Goal: Check status: Check status

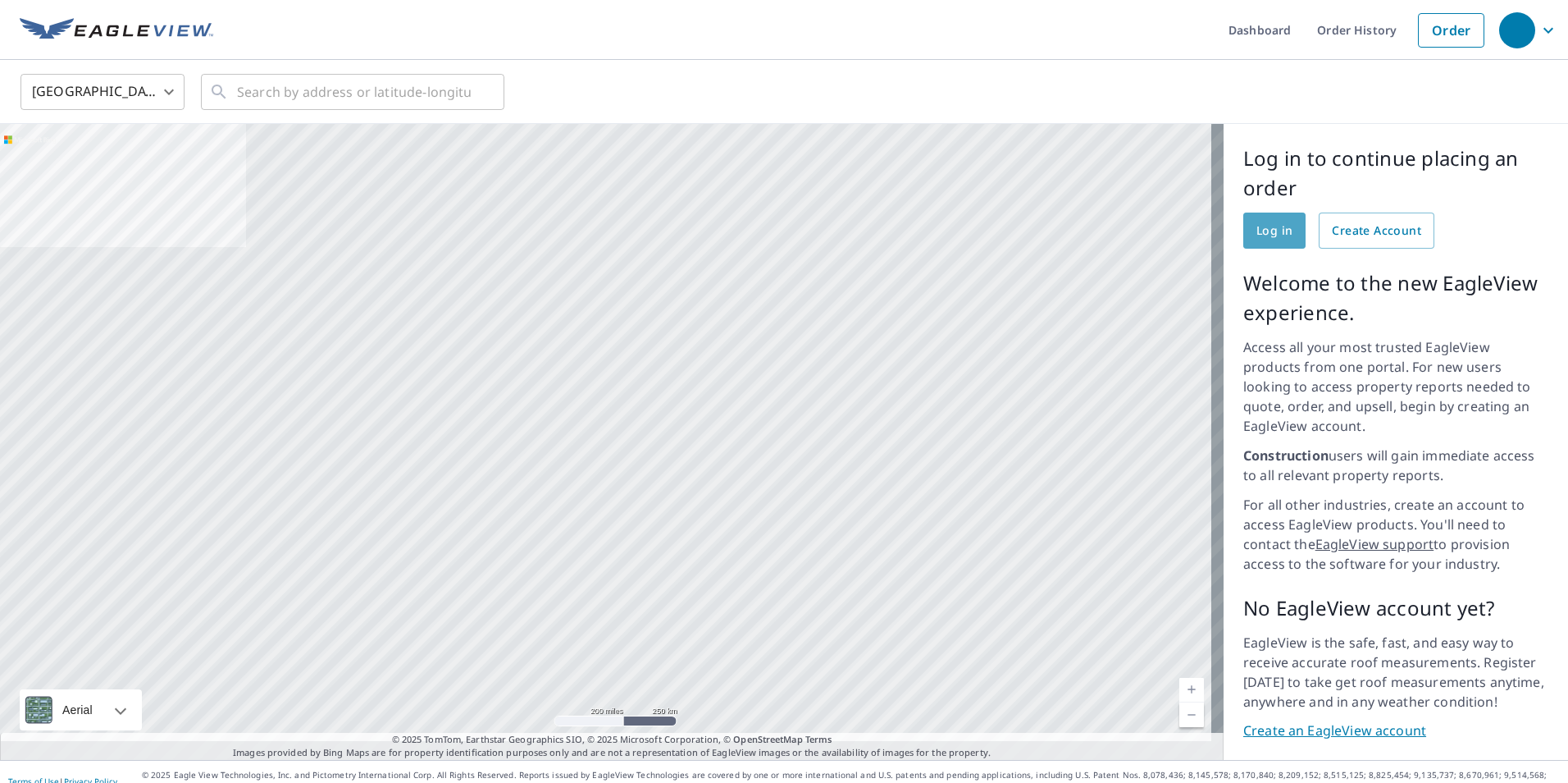
click at [1274, 232] on span "Log in" at bounding box center [1275, 231] width 36 height 20
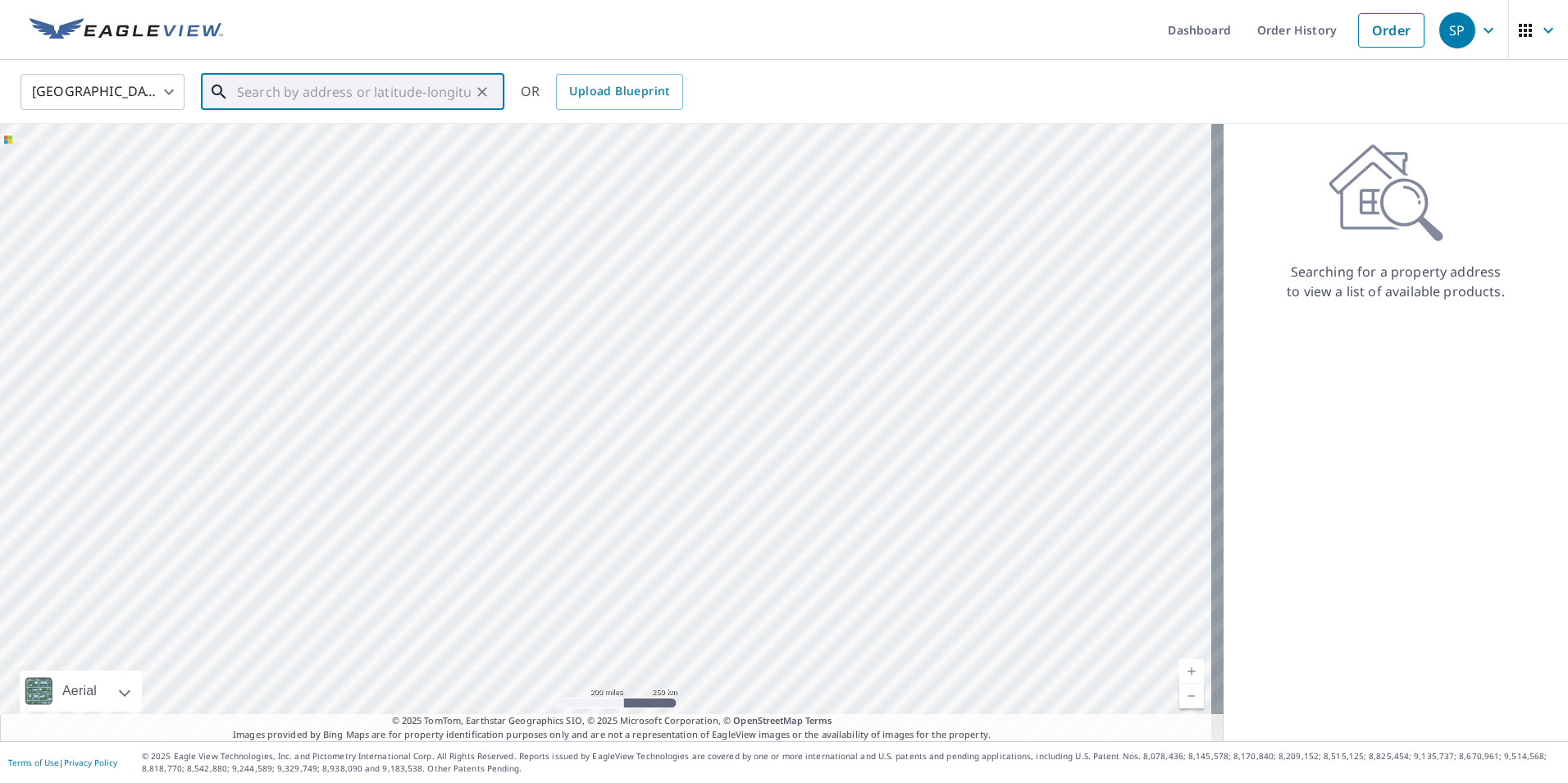
click at [453, 98] on input "text" at bounding box center [353, 92] width 233 height 46
click at [1373, 27] on link "Order" at bounding box center [1392, 30] width 66 height 34
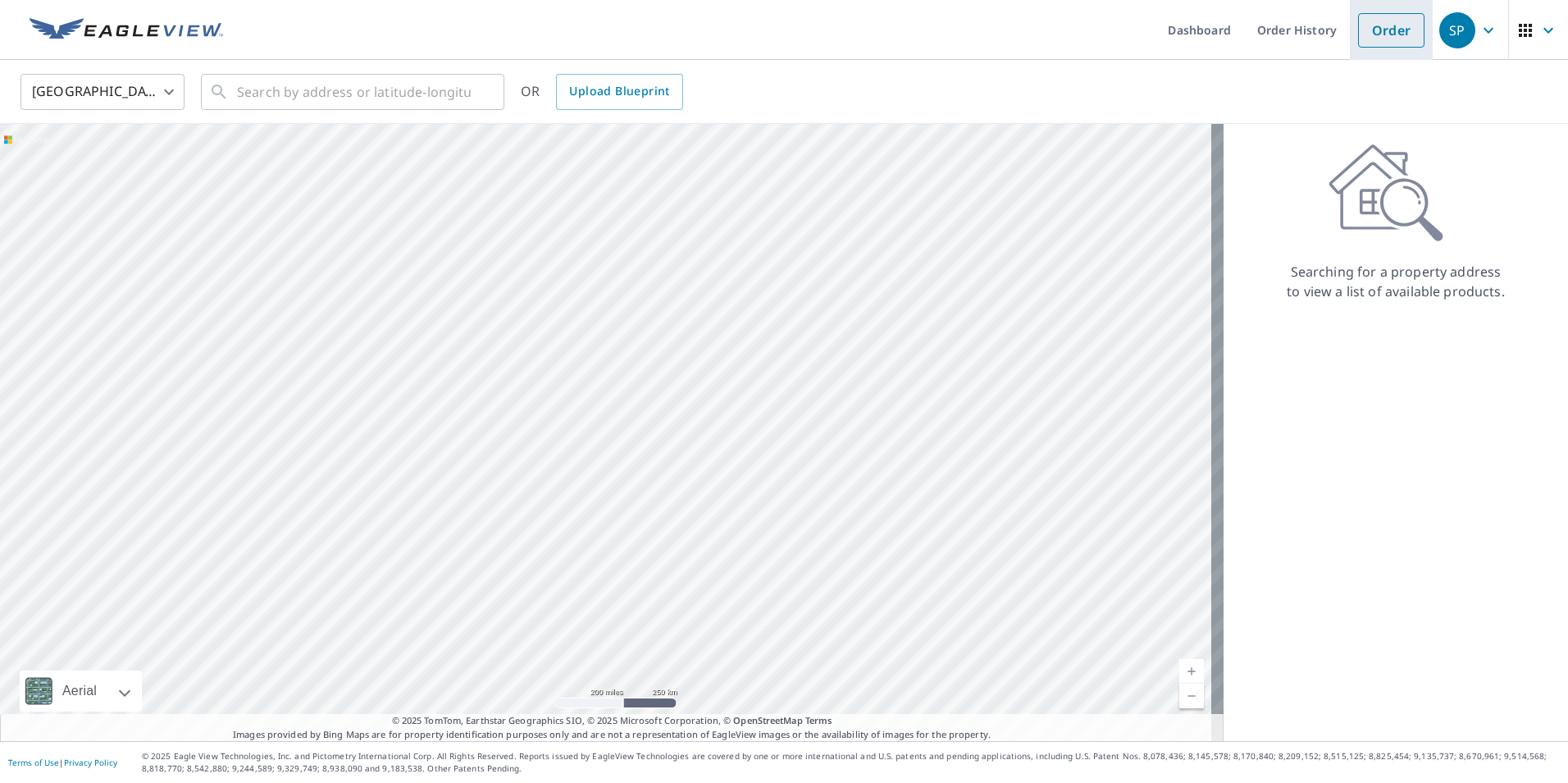
click at [1361, 29] on link "Order" at bounding box center [1392, 30] width 66 height 34
click at [1278, 36] on link "Order History" at bounding box center [1297, 30] width 106 height 60
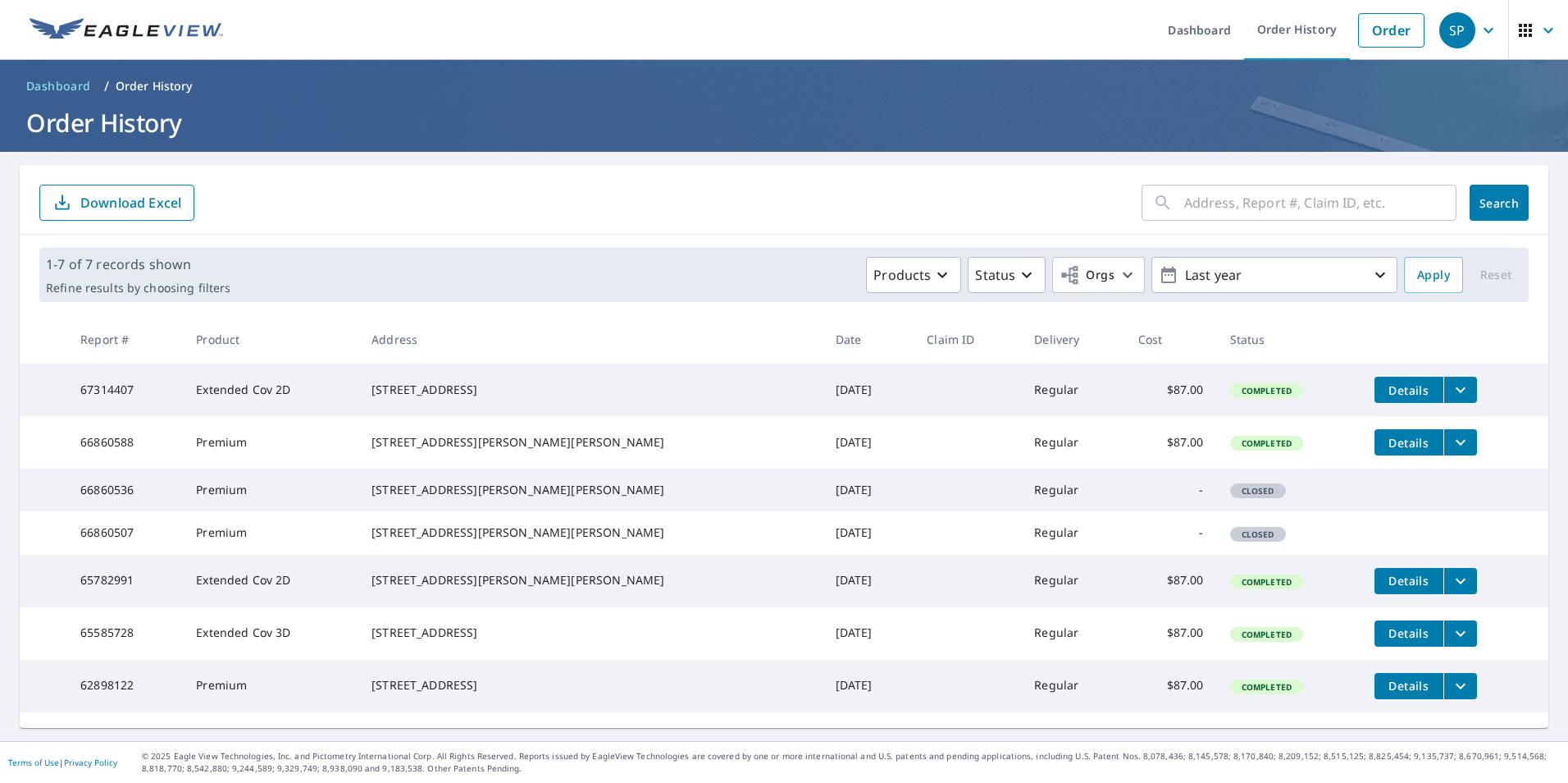
click at [25, 344] on th at bounding box center [43, 339] width 48 height 48
click at [1371, 265] on icon "button" at bounding box center [1380, 274] width 19 height 19
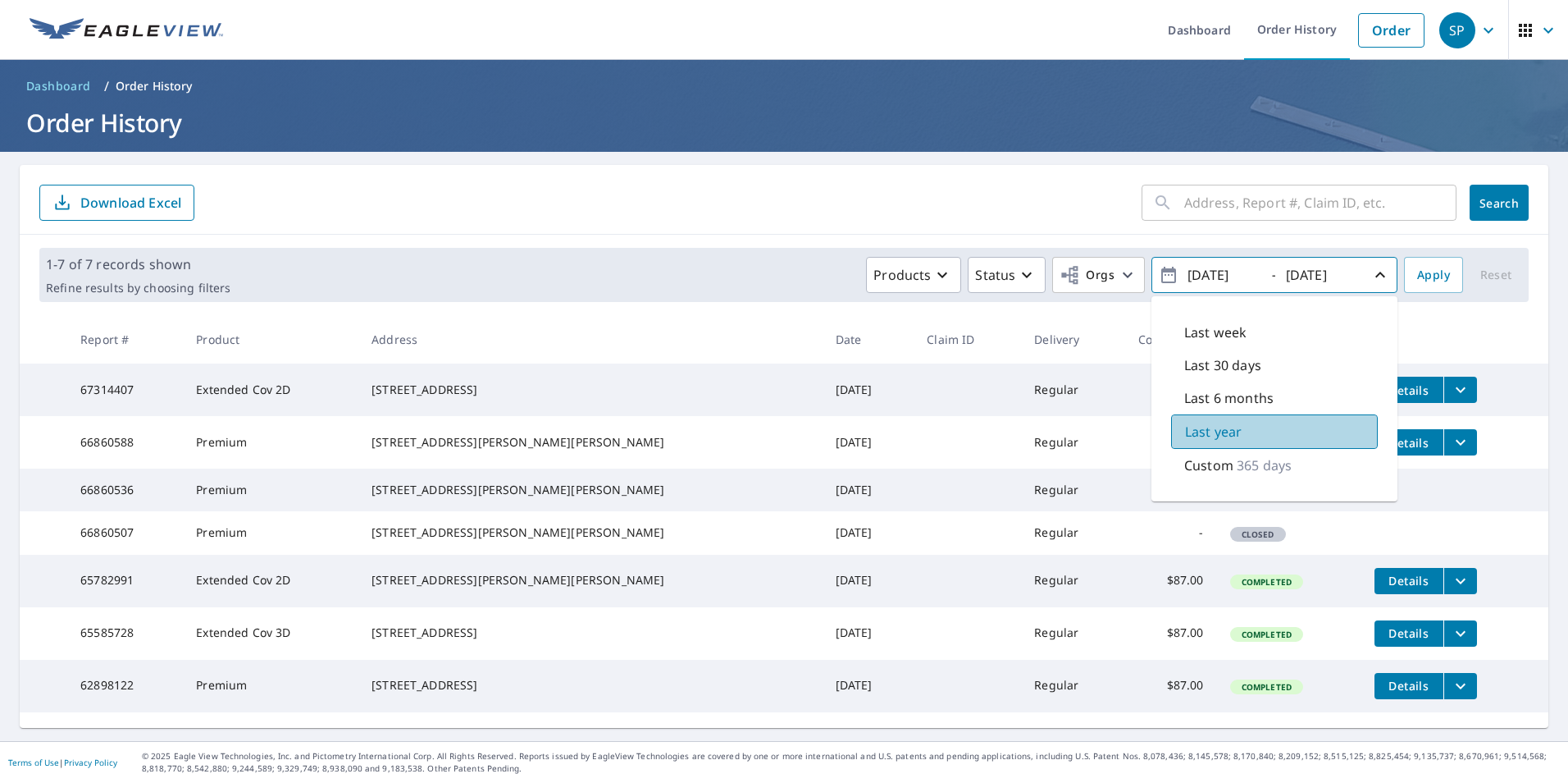
click at [1278, 415] on div "Last year" at bounding box center [1275, 431] width 207 height 34
click at [627, 185] on form "​ Search Download Excel" at bounding box center [784, 202] width 1490 height 36
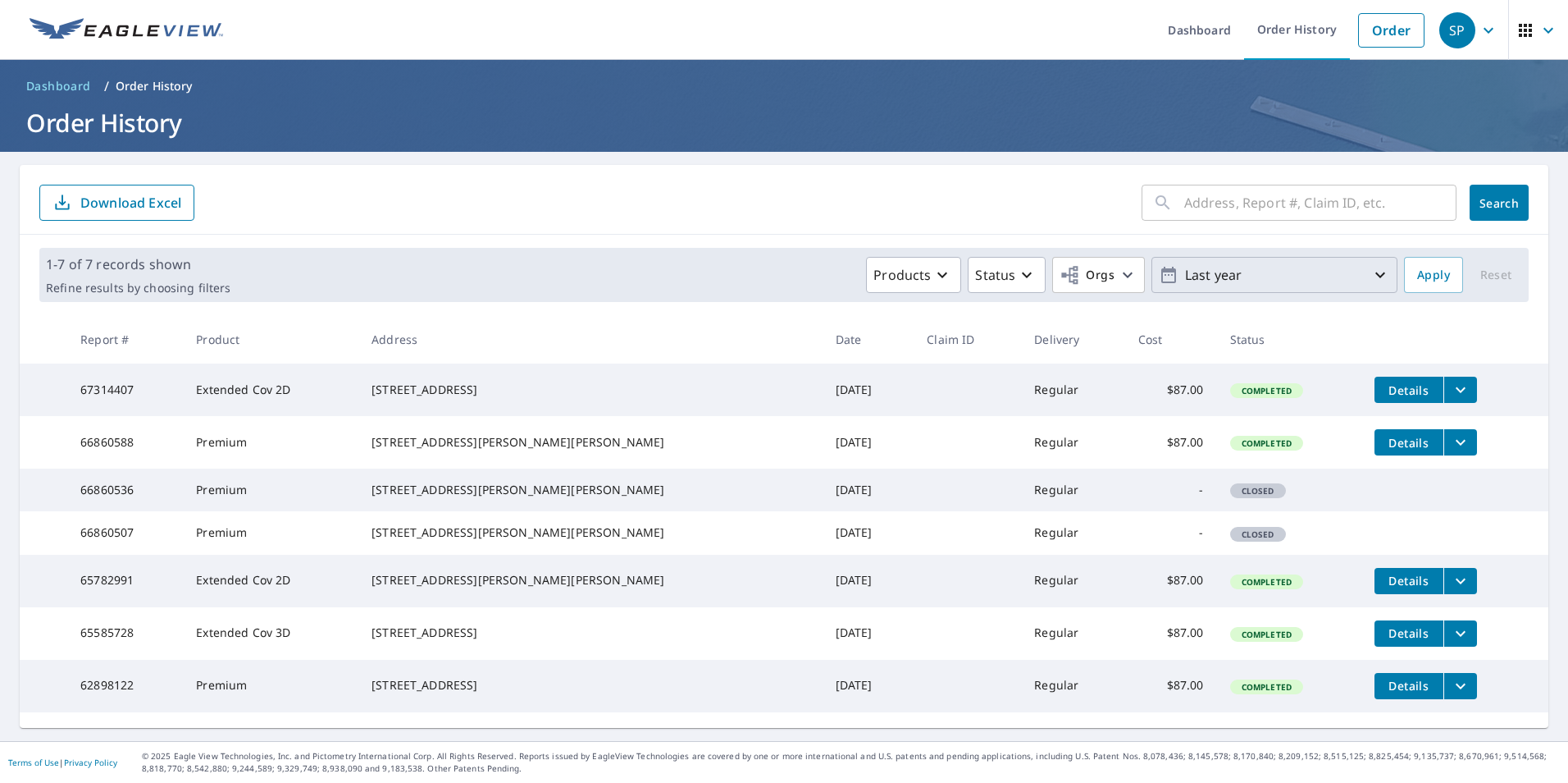
click at [636, 693] on div "7973 County Road 4513 Athens, TX 75752" at bounding box center [591, 685] width 437 height 17
click at [822, 703] on td "Dec 04, 2024" at bounding box center [868, 686] width 92 height 53
click at [1384, 693] on span "Details" at bounding box center [1408, 685] width 49 height 16
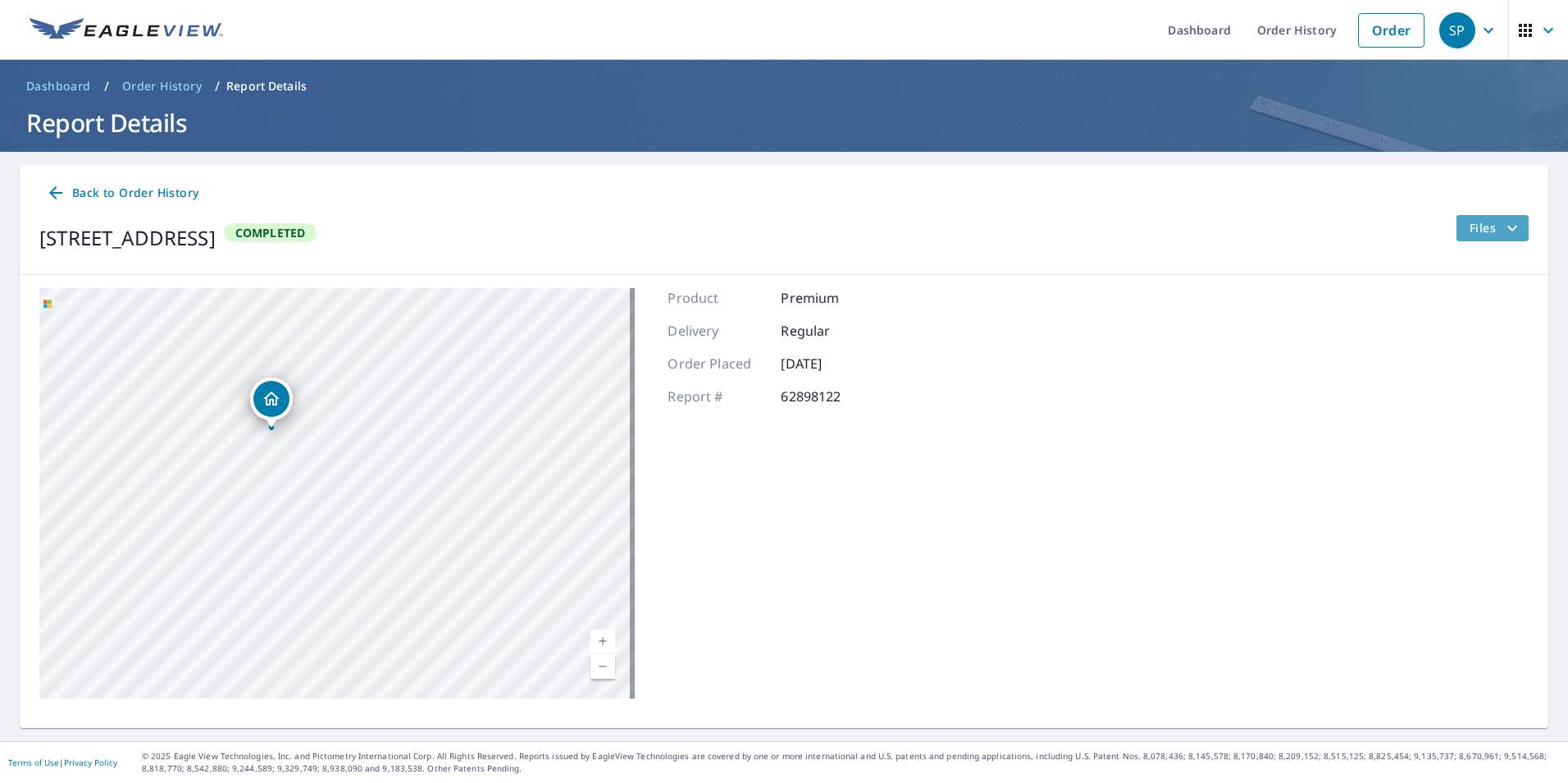
click at [1508, 228] on icon "filesDropdownBtn-62898122" at bounding box center [1513, 228] width 10 height 6
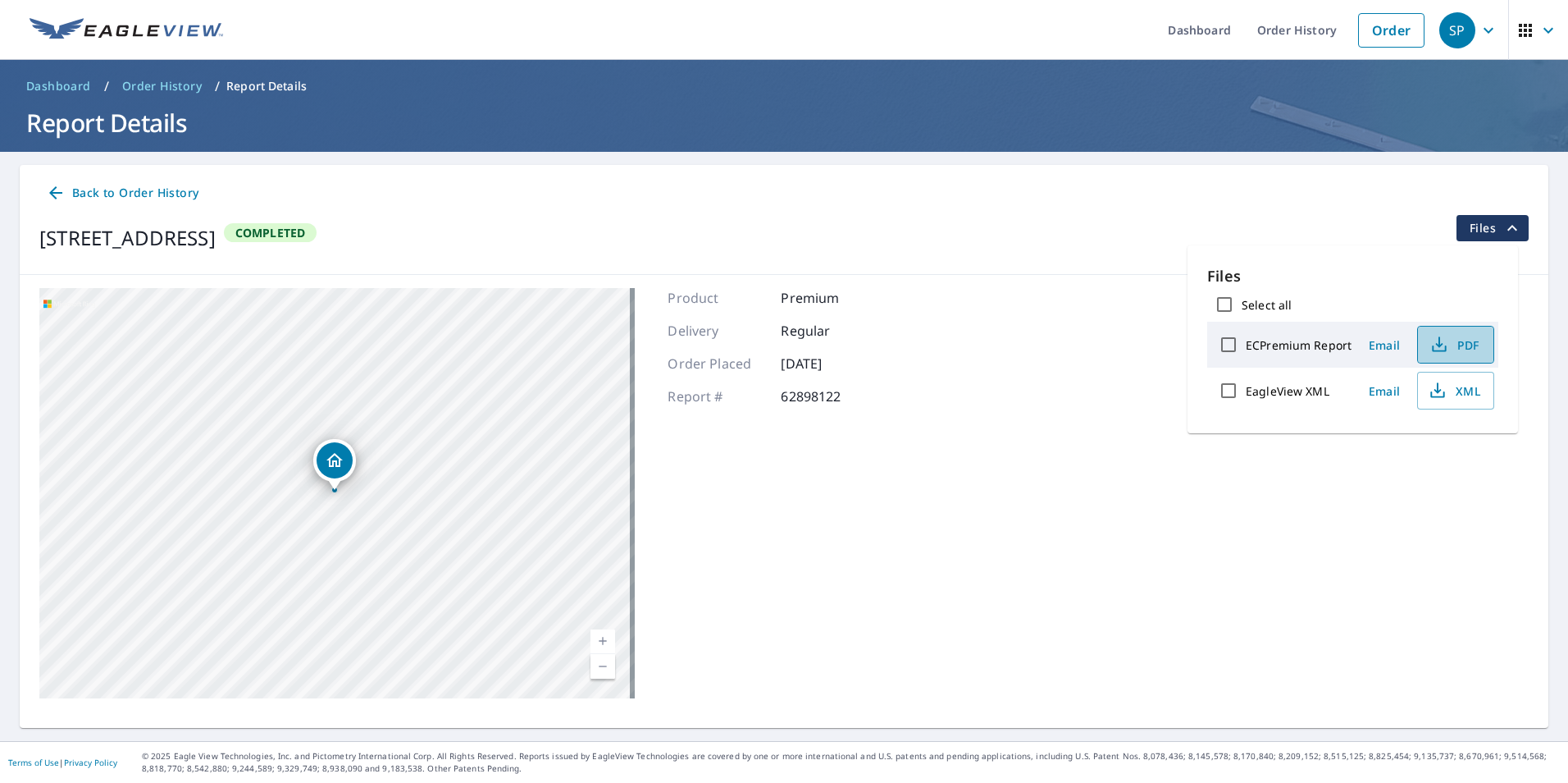
click at [1466, 344] on span "PDF" at bounding box center [1454, 344] width 53 height 19
